Goal: Register for event/course

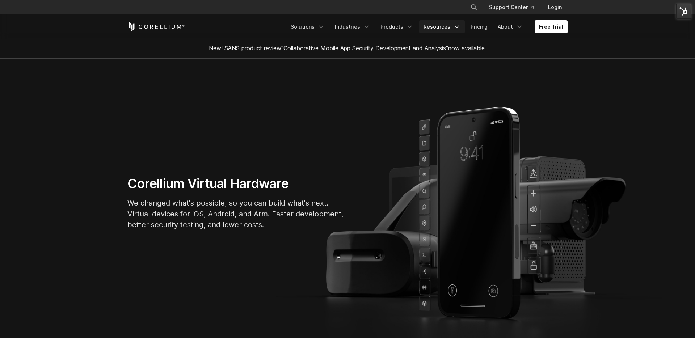
click at [449, 23] on link "Resources" at bounding box center [442, 26] width 46 height 13
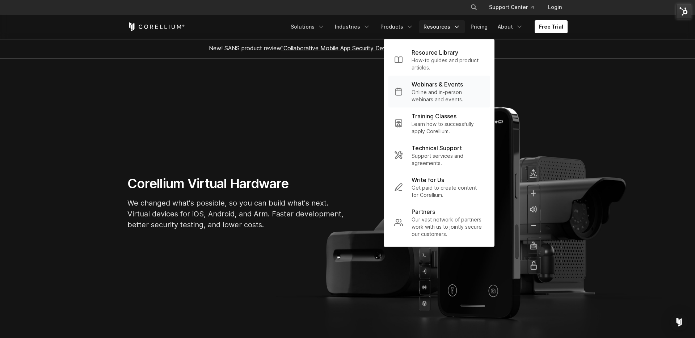
click at [446, 98] on p "Online and in-person webinars and events." at bounding box center [448, 96] width 72 height 14
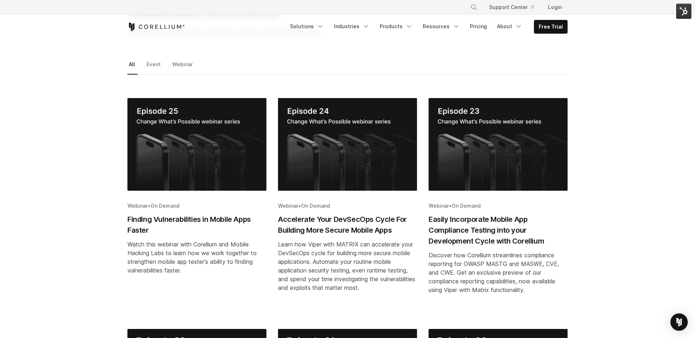
scroll to position [101, 0]
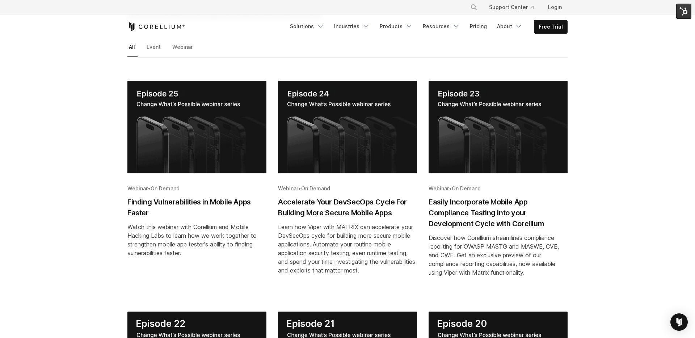
drag, startPoint x: 341, startPoint y: 205, endPoint x: 356, endPoint y: 218, distance: 19.5
click at [341, 205] on h2 "Accelerate Your DevSecOps Cycle For Building More Secure Mobile Apps" at bounding box center [347, 208] width 139 height 22
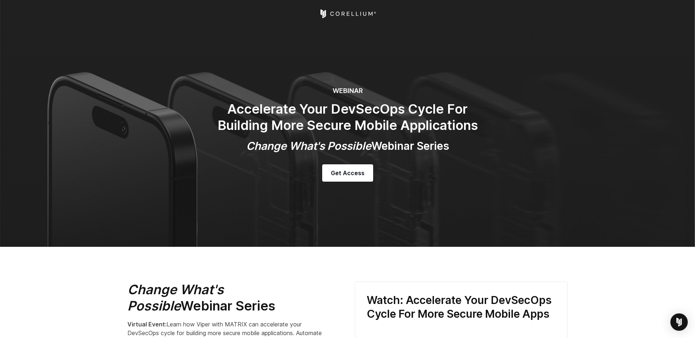
select select "**********"
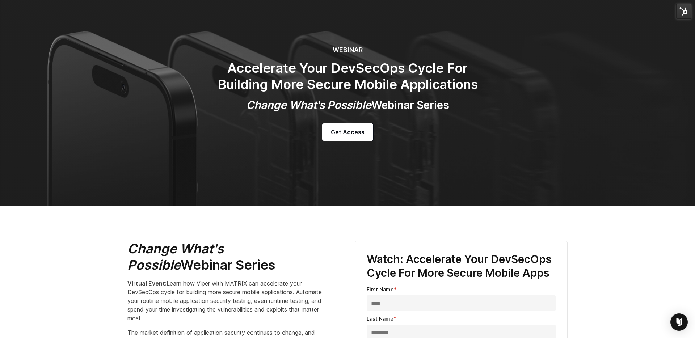
scroll to position [42, 0]
